Goal: Transaction & Acquisition: Purchase product/service

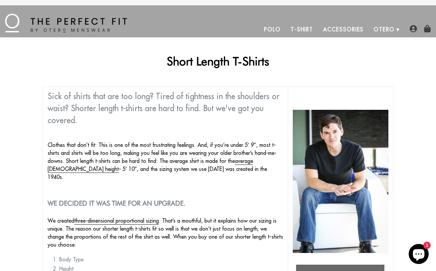
click at [306, 26] on link "T-Shirt" at bounding box center [302, 29] width 32 height 16
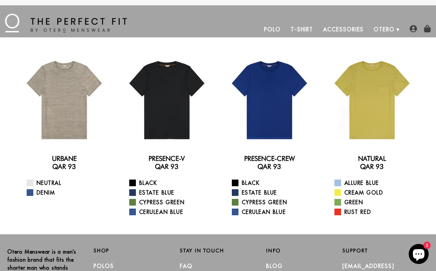
click at [182, 123] on div at bounding box center [167, 100] width 92 height 92
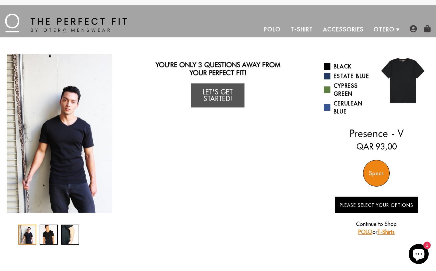
click at [211, 97] on link "Let's Get Started!" at bounding box center [217, 95] width 53 height 24
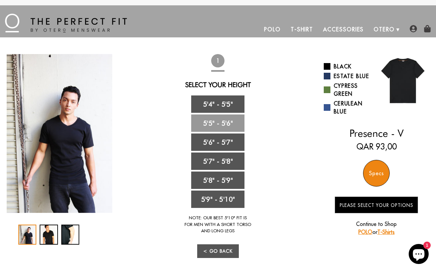
click at [218, 119] on link "5'5" - 5'6"" at bounding box center [217, 122] width 53 height 17
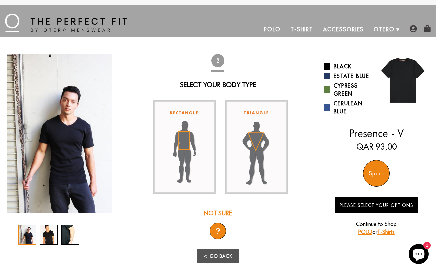
click at [254, 139] on img at bounding box center [257, 146] width 62 height 93
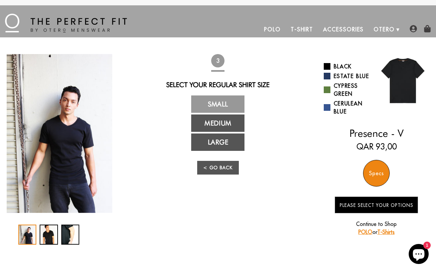
click at [225, 107] on link "Small" at bounding box center [217, 103] width 53 height 17
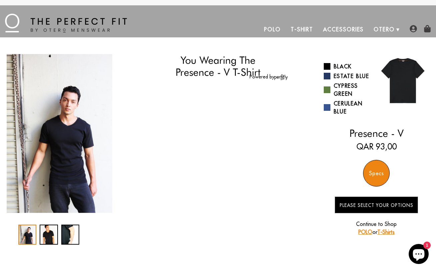
select select "55-56"
select select "triangle"
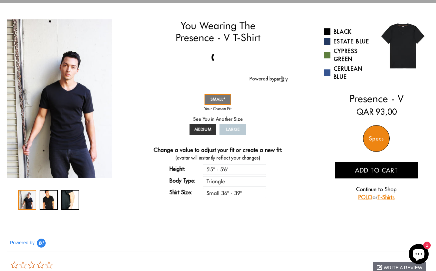
scroll to position [4, 0]
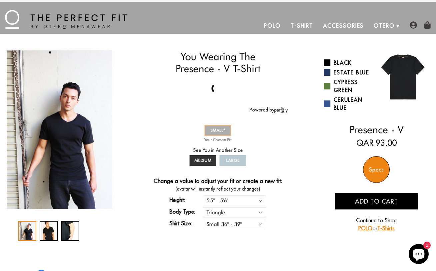
click at [214, 127] on link "SMALL" at bounding box center [218, 130] width 27 height 11
click at [216, 91] on div at bounding box center [217, 89] width 12 height 12
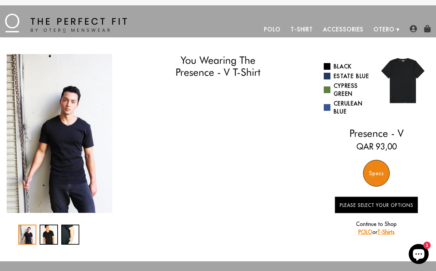
scroll to position [4, 0]
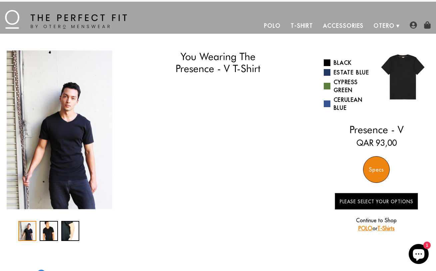
select select "55-56"
select select "triangle"
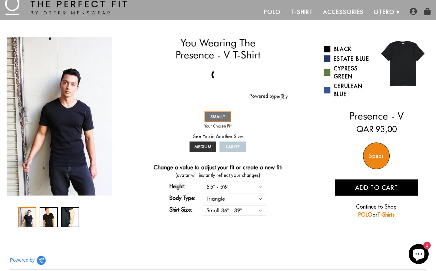
scroll to position [15, 0]
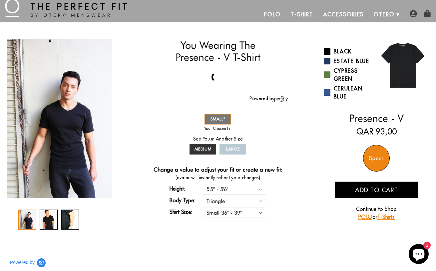
click at [259, 211] on select "Small 36" - 39" Medium 40" - 43" Large 44" - 47"" at bounding box center [234, 212] width 63 height 10
click at [276, 210] on div "Change a value to adjust your fit or create a new fit: (avatar will instantly r…" at bounding box center [218, 192] width 140 height 53
click at [70, 217] on div "3 / 3" at bounding box center [70, 219] width 18 height 20
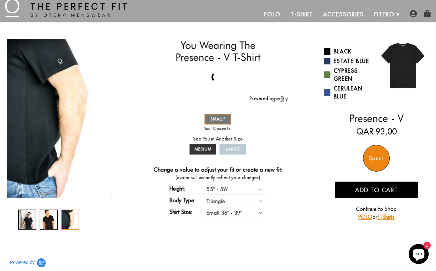
click at [50, 217] on div "2 / 3" at bounding box center [49, 219] width 18 height 20
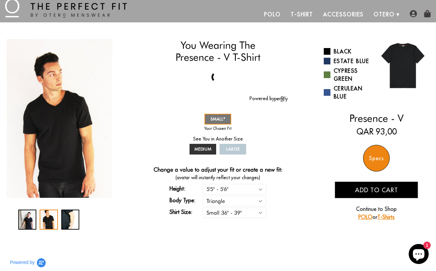
click at [29, 215] on div "1 / 3" at bounding box center [27, 219] width 18 height 20
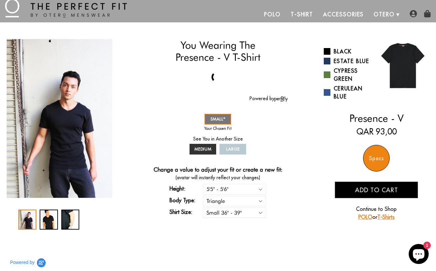
click at [70, 214] on div "3 / 3" at bounding box center [70, 219] width 18 height 20
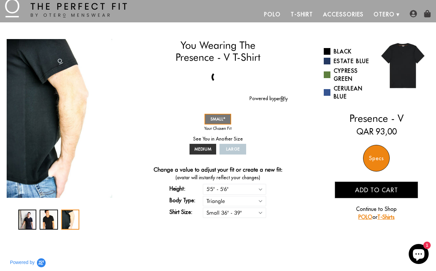
click at [55, 215] on div "2 / 3" at bounding box center [49, 219] width 18 height 20
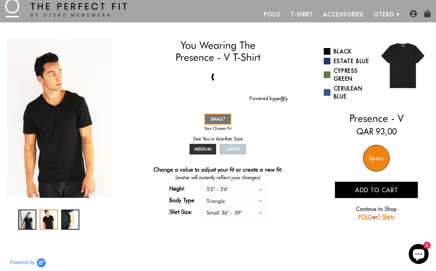
click at [372, 152] on div "Specs" at bounding box center [376, 158] width 27 height 27
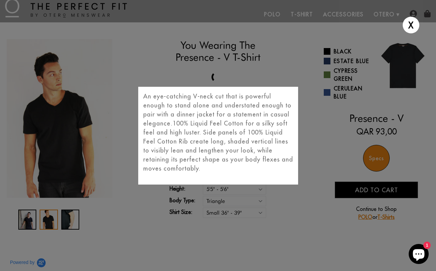
click at [287, 67] on div "X An eye-catching V-neck cut that is powerful enough to stand alone and underst…" at bounding box center [218, 135] width 436 height 271
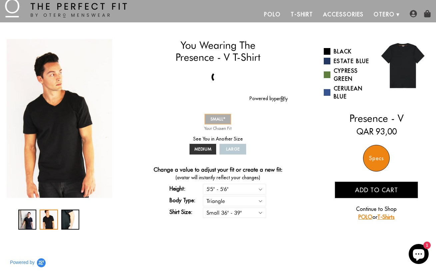
click at [218, 115] on link "SMALL" at bounding box center [218, 119] width 27 height 11
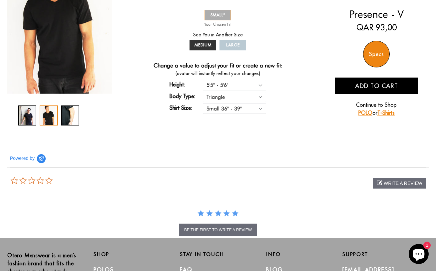
scroll to position [230, 0]
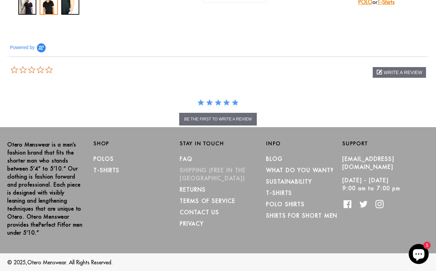
click at [190, 169] on link "SHIPPING (Free in the [GEOGRAPHIC_DATA])" at bounding box center [213, 174] width 66 height 15
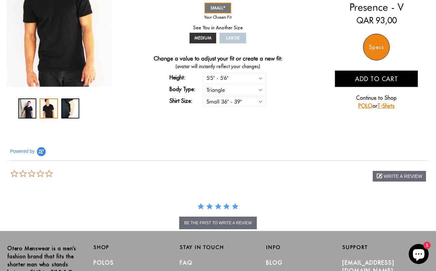
scroll to position [0, 0]
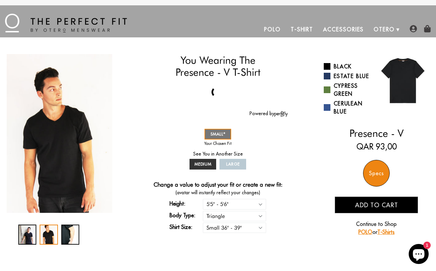
click at [370, 202] on span "Add to cart" at bounding box center [376, 205] width 43 height 8
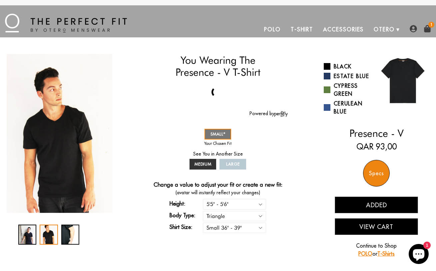
click at [429, 31] on img at bounding box center [427, 28] width 7 height 7
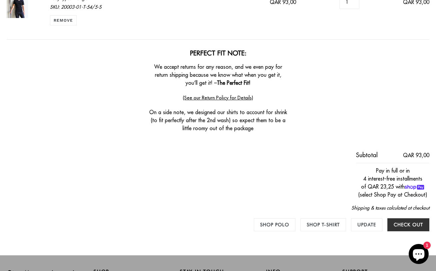
scroll to position [173, 0]
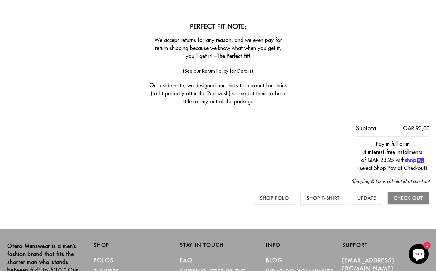
click at [408, 196] on input "Check out" at bounding box center [408, 197] width 42 height 13
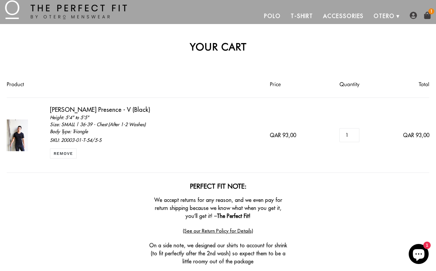
scroll to position [0, 0]
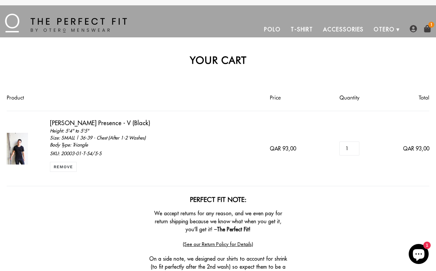
click at [416, 28] on img at bounding box center [413, 28] width 7 height 7
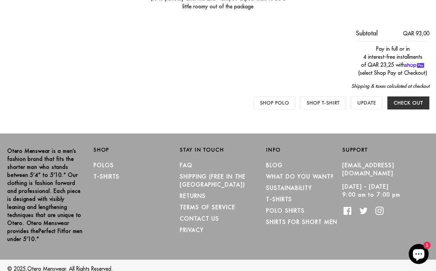
scroll to position [275, 0]
